Goal: Obtain resource: Download file/media

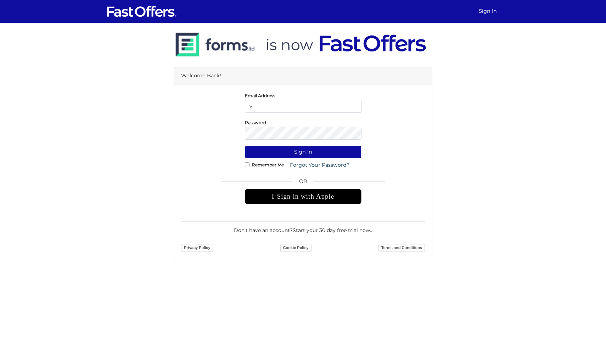
type input "[EMAIL_ADDRESS][PERSON_NAME][DOMAIN_NAME]"
click at [245, 145] on button "Sign In" at bounding box center [303, 151] width 117 height 13
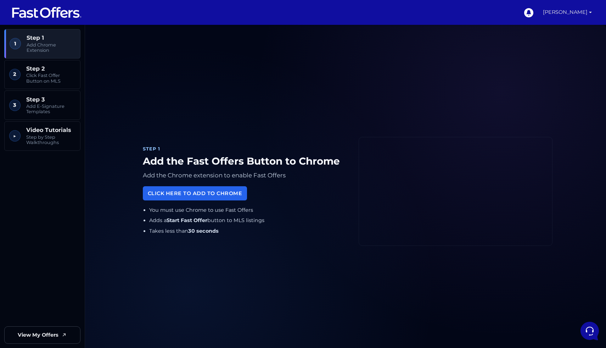
click at [586, 15] on link "[PERSON_NAME]" at bounding box center [567, 12] width 55 height 25
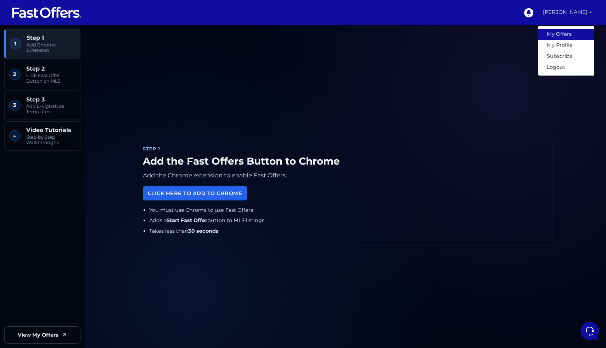
click at [574, 33] on link "My Offers" at bounding box center [566, 34] width 56 height 11
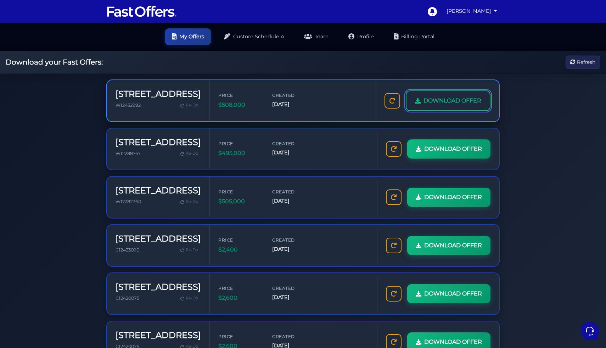
click at [441, 103] on span "DOWNLOAD OFFER" at bounding box center [453, 100] width 58 height 9
